Goal: Go to known website: Access a specific website the user already knows

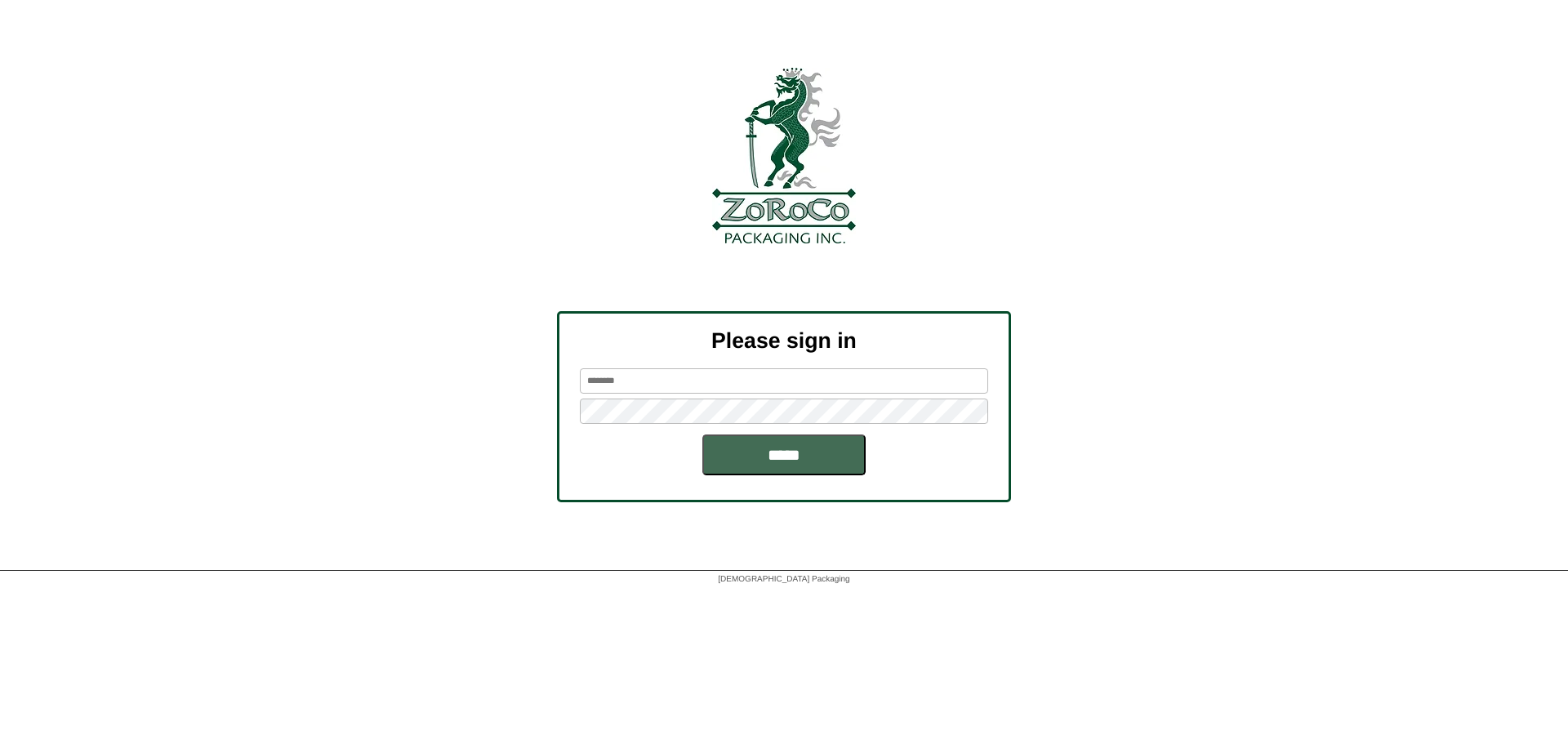
type input "********"
click at [800, 456] on input "*****" at bounding box center [784, 454] width 164 height 40
type input "********"
click at [741, 464] on input "*****" at bounding box center [784, 454] width 164 height 40
